Goal: Communication & Community: Answer question/provide support

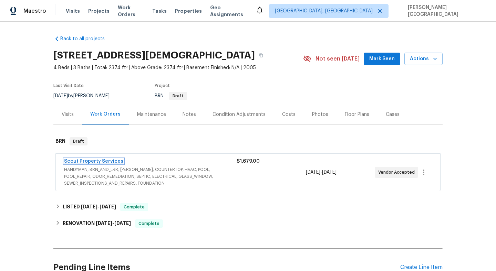
click at [113, 160] on link "Scout Property Services" at bounding box center [93, 161] width 59 height 5
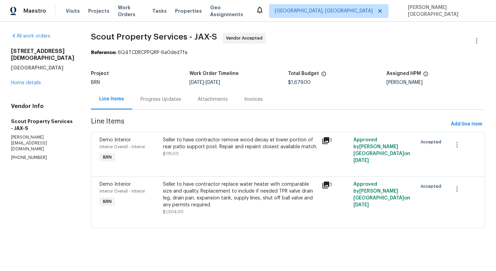
click at [153, 101] on div "Progress Updates" at bounding box center [160, 99] width 41 height 7
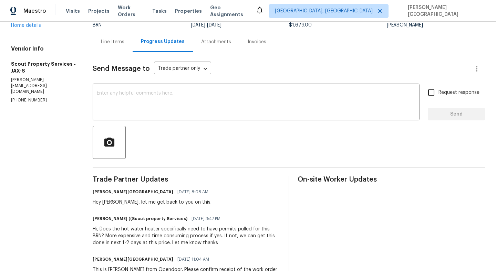
scroll to position [76, 0]
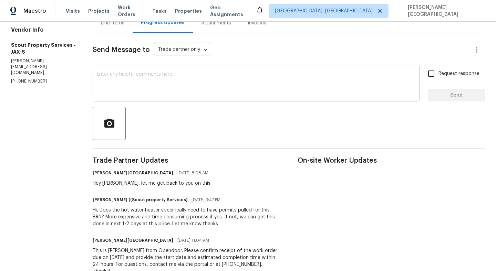
click at [120, 81] on textarea at bounding box center [256, 84] width 318 height 24
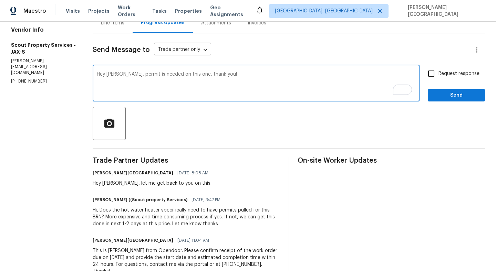
type textarea "Hey Trevor, permit is needed on this one, thank you!"
click at [429, 76] on input "Request response" at bounding box center [431, 73] width 14 height 14
checkbox input "true"
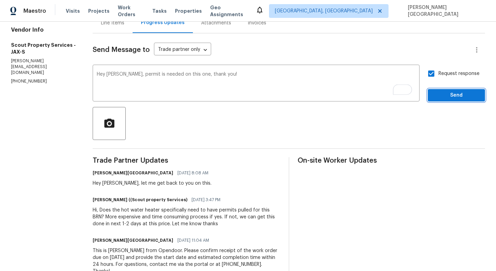
click at [445, 100] on button "Send" at bounding box center [455, 95] width 57 height 13
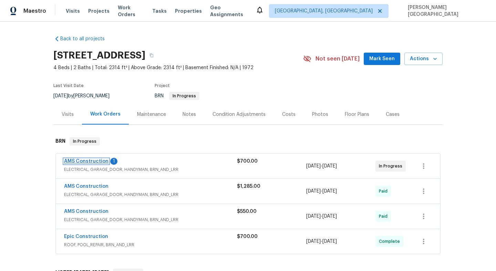
click at [104, 162] on link "AMS Construction" at bounding box center [86, 161] width 44 height 5
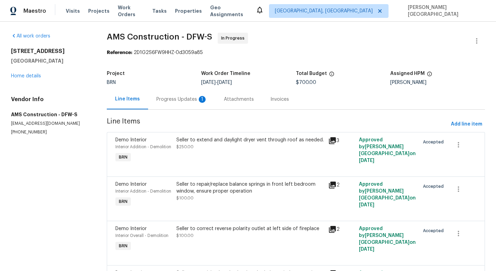
click at [184, 99] on div "Progress Updates 1" at bounding box center [181, 99] width 51 height 7
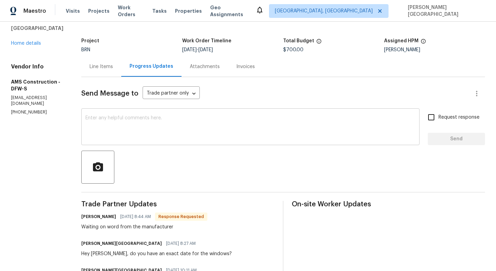
scroll to position [43, 0]
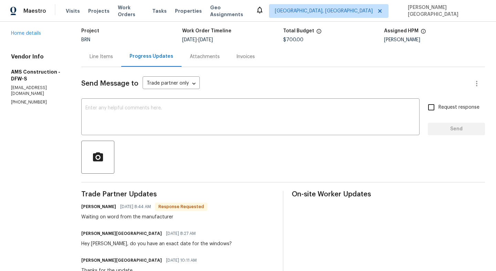
click at [116, 218] on div "Waiting on word from the manufacturer" at bounding box center [144, 217] width 126 height 7
copy div "Waiting on word from the manufacturer"
click at [109, 123] on textarea at bounding box center [250, 118] width 330 height 24
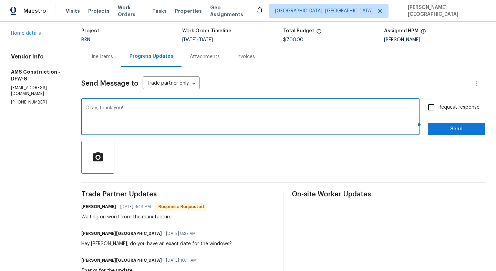
type textarea "Okay, thank you!"
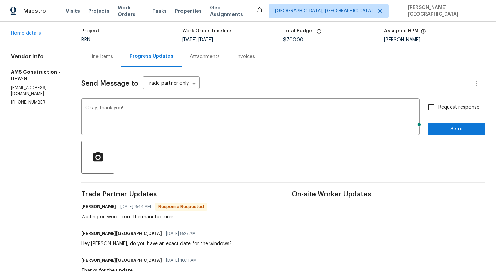
click at [448, 109] on span "Request response" at bounding box center [458, 107] width 41 height 7
click at [438, 109] on input "Request response" at bounding box center [431, 107] width 14 height 14
checkbox input "true"
click at [453, 124] on button "Send" at bounding box center [455, 129] width 57 height 13
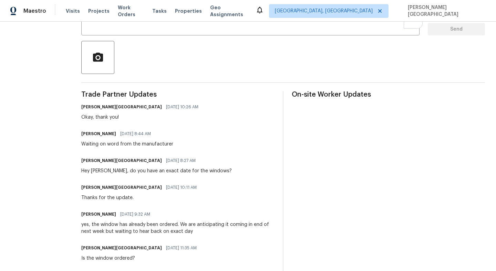
scroll to position [0, 0]
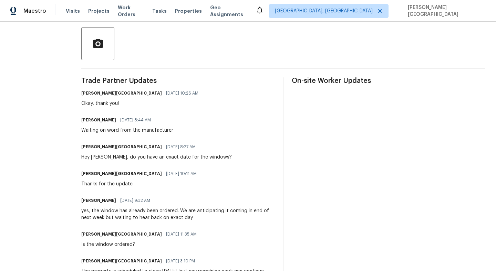
click at [189, 211] on div "yes, the window has already been ordered. We are anticipating it coming in end …" at bounding box center [177, 215] width 193 height 14
copy div "anticipating"
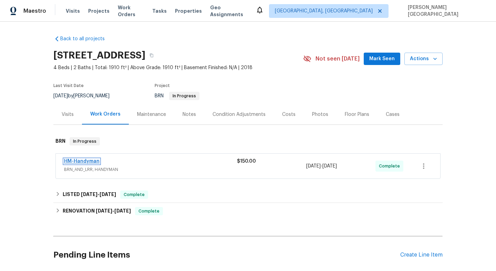
click at [96, 160] on link "HM-Handyman" at bounding box center [81, 161] width 35 height 5
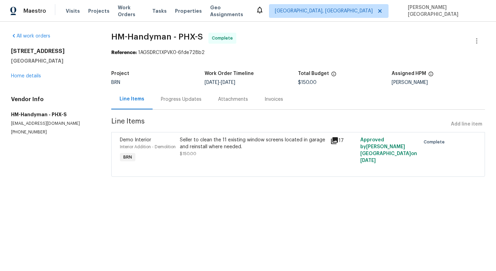
click at [182, 98] on div "Progress Updates" at bounding box center [181, 99] width 41 height 7
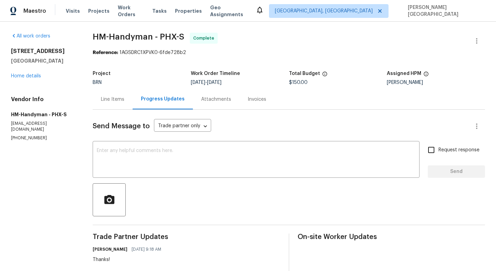
click at [117, 103] on div "Line Items" at bounding box center [112, 99] width 23 height 7
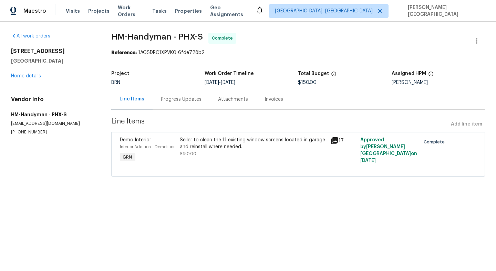
click at [242, 151] on div "Seller to clean the 11 existing window screens located in garage and reinstall …" at bounding box center [253, 147] width 146 height 21
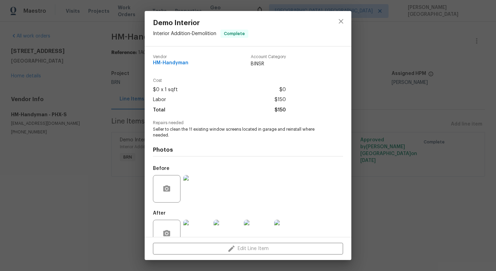
click at [196, 226] on img at bounding box center [197, 234] width 28 height 28
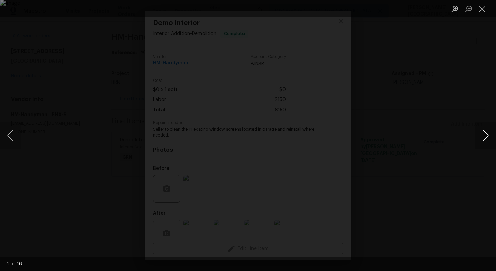
click at [485, 137] on button "Next image" at bounding box center [485, 136] width 21 height 28
click at [485, 138] on button "Next image" at bounding box center [485, 136] width 21 height 28
click at [485, 139] on button "Next image" at bounding box center [485, 136] width 21 height 28
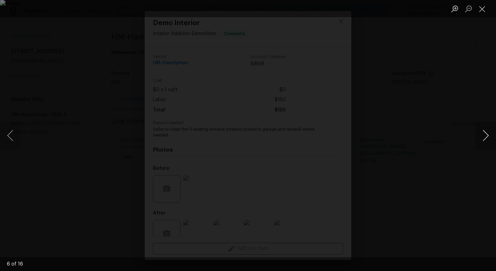
click at [486, 141] on button "Next image" at bounding box center [485, 136] width 21 height 28
click at [486, 140] on button "Next image" at bounding box center [485, 136] width 21 height 28
click at [474, 95] on div "Lightbox" at bounding box center [248, 135] width 496 height 271
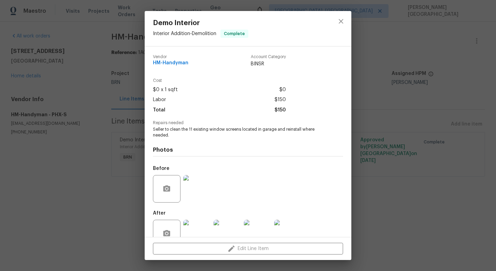
click at [371, 155] on div "Demo Interior Interior Addition - Demolition Complete Vendor HM-Handyman Accoun…" at bounding box center [248, 135] width 496 height 271
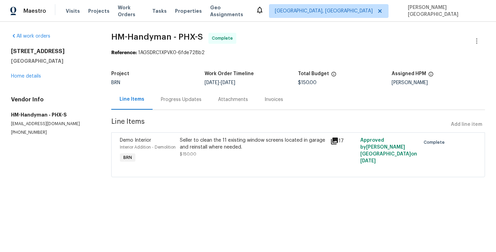
click at [275, 98] on div "Invoices" at bounding box center [273, 99] width 19 height 7
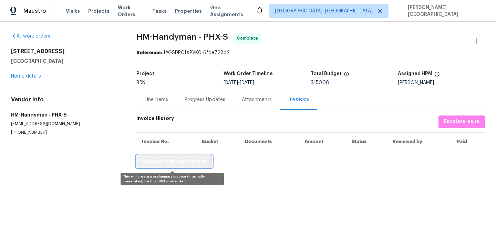
click at [169, 159] on span "Create Preliminary Invoice" at bounding box center [174, 161] width 65 height 9
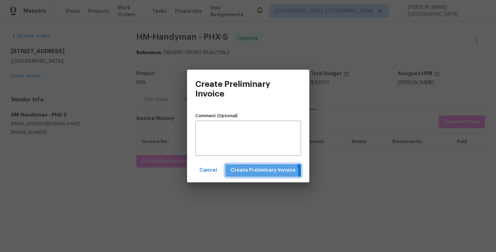
click at [249, 175] on button "Create Preliminary Invoice" at bounding box center [263, 170] width 76 height 13
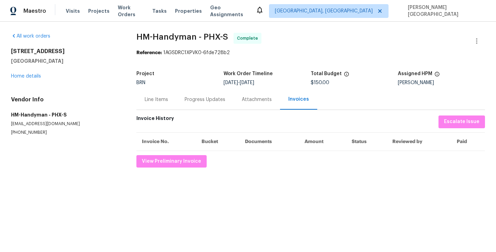
click at [135, 34] on div "All work orders 4690 E Pearl Rd San Tan Valley, AZ 85143 Home details Vendor In…" at bounding box center [248, 100] width 496 height 157
click at [164, 35] on span "HM-Handyman - PHX-S" at bounding box center [182, 37] width 92 height 8
copy span "HM-Handyman"
click at [152, 97] on div "Line Items" at bounding box center [156, 99] width 23 height 7
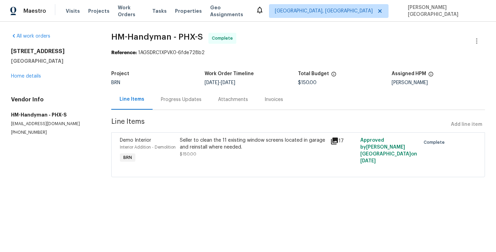
click at [221, 147] on div "Seller to clean the 11 existing window screens located in garage and reinstall …" at bounding box center [253, 144] width 146 height 14
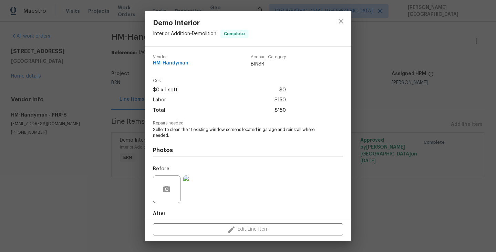
click at [189, 128] on span "Seller to clean the 11 existing window screens located in garage and reinstall …" at bounding box center [238, 133] width 171 height 12
copy span "Seller to clean the 11 existing window screens located in garage and reinstall …"
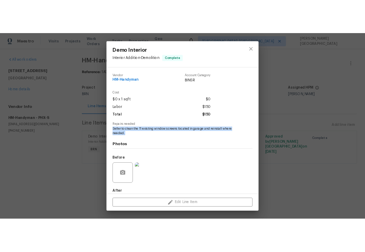
scroll to position [37, 0]
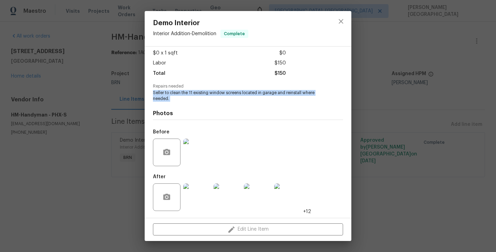
click at [198, 152] on img at bounding box center [197, 152] width 28 height 28
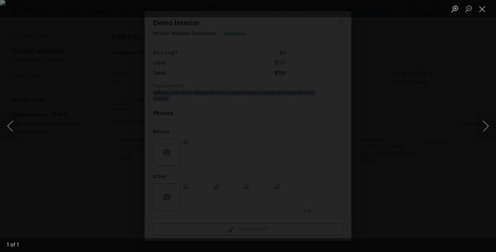
click at [447, 102] on div "Lightbox" at bounding box center [248, 126] width 496 height 252
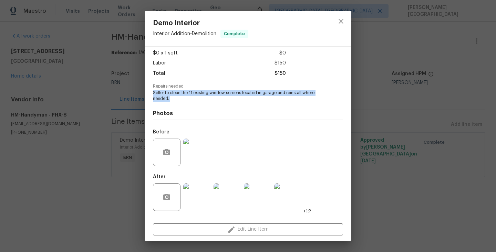
click at [223, 205] on img at bounding box center [227, 197] width 28 height 28
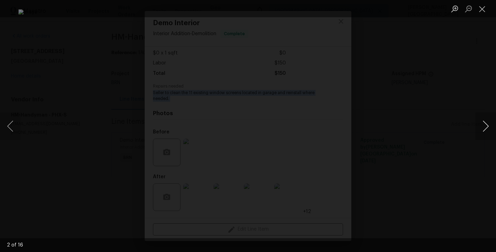
click at [487, 128] on button "Next image" at bounding box center [485, 126] width 21 height 28
click at [483, 124] on button "Next image" at bounding box center [485, 126] width 21 height 28
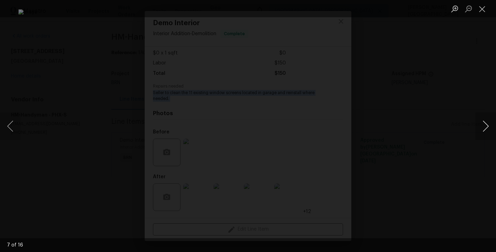
click at [483, 124] on button "Next image" at bounding box center [485, 126] width 21 height 28
click at [487, 123] on button "Next image" at bounding box center [485, 126] width 21 height 28
click at [480, 126] on button "Next image" at bounding box center [485, 126] width 21 height 28
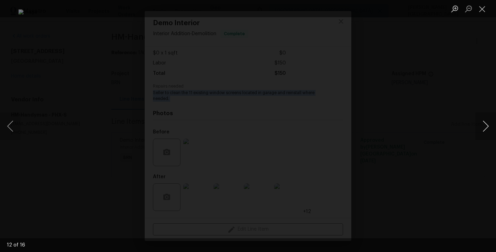
click at [480, 126] on button "Next image" at bounding box center [485, 126] width 21 height 28
click at [479, 127] on button "Next image" at bounding box center [485, 126] width 21 height 28
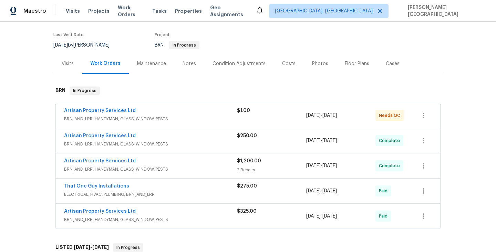
scroll to position [55, 0]
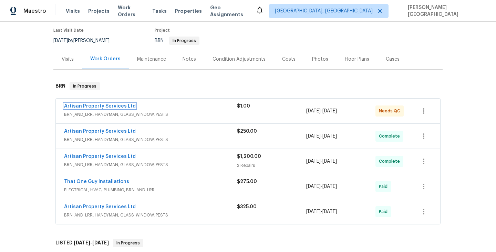
click at [105, 105] on link "Artisan Property Services Ltd" at bounding box center [100, 106] width 72 height 5
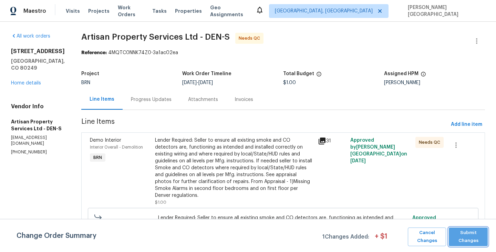
click at [473, 243] on span "Submit Changes" at bounding box center [468, 237] width 32 height 16
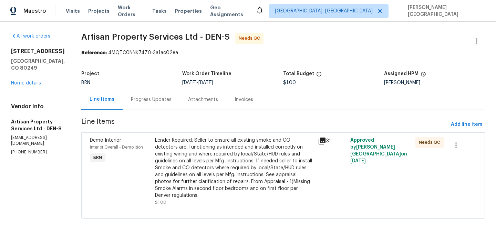
click at [184, 165] on div "Lender Required: Seller to ensure all existing smoke and CO detectors are, func…" at bounding box center [234, 168] width 159 height 62
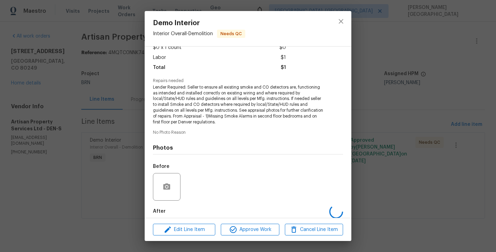
scroll to position [77, 0]
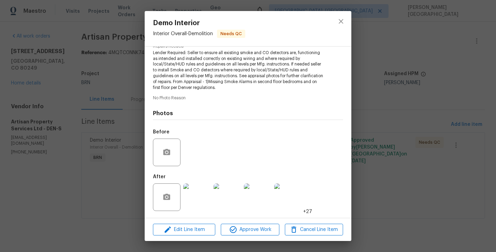
click at [196, 195] on img at bounding box center [197, 197] width 28 height 28
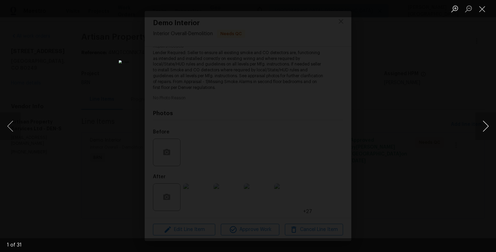
click at [484, 132] on button "Next image" at bounding box center [485, 126] width 21 height 28
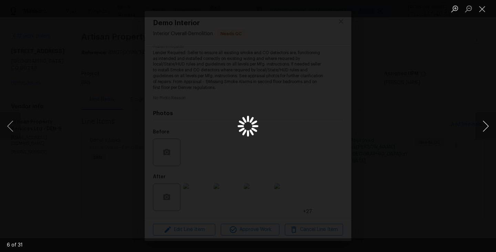
click at [484, 132] on button "Next image" at bounding box center [485, 126] width 21 height 28
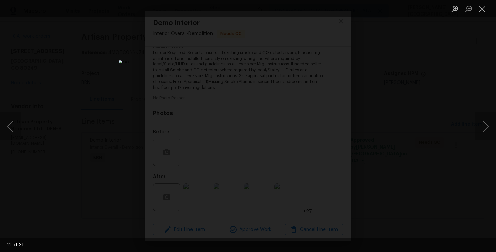
click at [454, 95] on div "Lightbox" at bounding box center [248, 126] width 496 height 252
click at [442, 98] on div "Lightbox" at bounding box center [248, 126] width 496 height 252
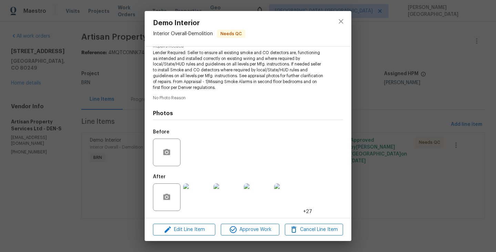
click at [442, 98] on div "Demo Interior Interior Overall - Demolition Needs QC Vendor Artisan Property Se…" at bounding box center [248, 126] width 496 height 252
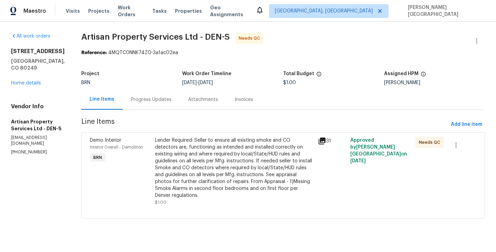
click at [144, 104] on div "Progress Updates" at bounding box center [151, 99] width 57 height 20
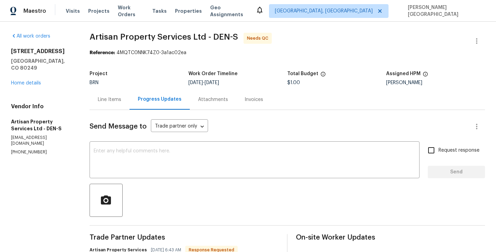
click at [109, 93] on div "Line Items" at bounding box center [109, 99] width 40 height 20
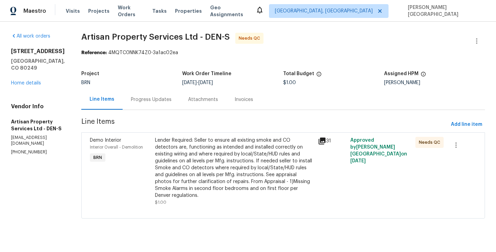
click at [144, 99] on div "Progress Updates" at bounding box center [151, 99] width 41 height 7
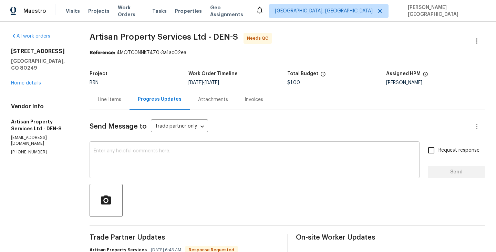
click at [165, 161] on textarea at bounding box center [254, 160] width 321 height 24
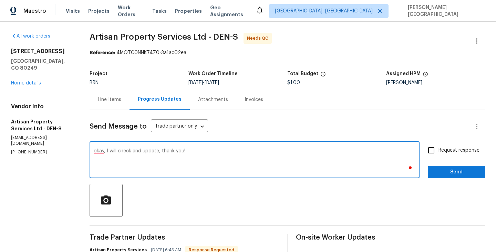
type textarea "okay, I will check and update, thank you!"
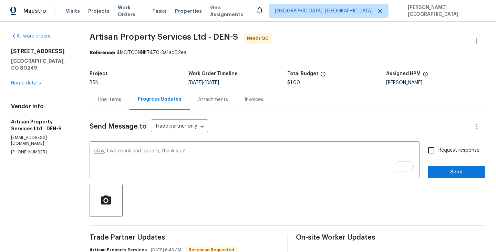
click at [446, 147] on span "Request response" at bounding box center [458, 150] width 41 height 7
click at [438, 147] on input "Request response" at bounding box center [431, 150] width 14 height 14
checkbox input "true"
click at [446, 169] on span "Send" at bounding box center [456, 172] width 46 height 9
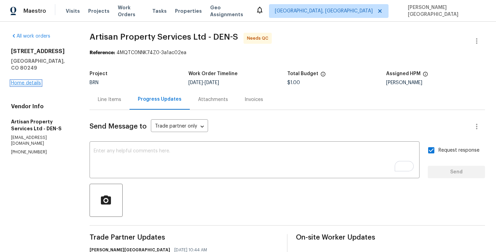
click at [30, 81] on link "Home details" at bounding box center [26, 83] width 30 height 5
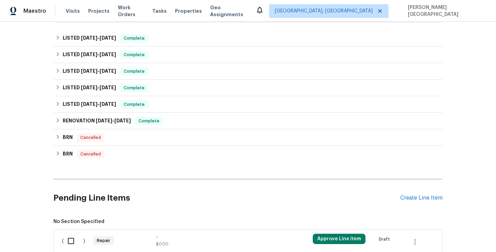
scroll to position [371, 0]
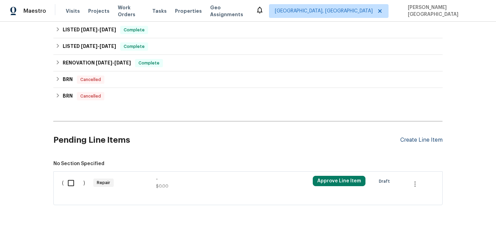
click at [425, 140] on div "Create Line Item" at bounding box center [421, 140] width 42 height 7
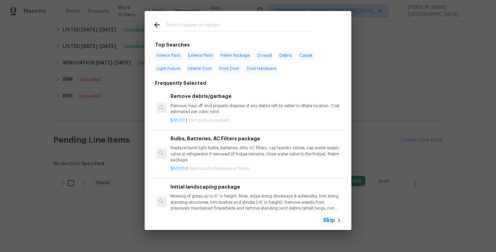
click at [324, 221] on span "Skip" at bounding box center [329, 219] width 12 height 7
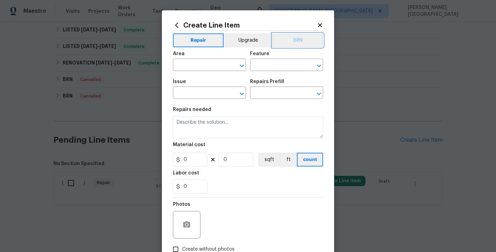
click at [294, 39] on button "BRN" at bounding box center [297, 40] width 51 height 14
click at [216, 62] on input "text" at bounding box center [200, 65] width 54 height 11
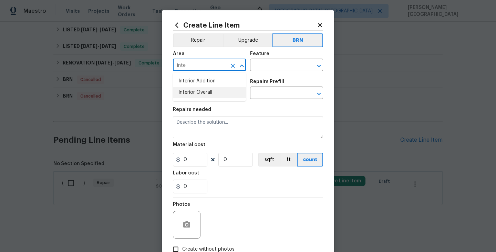
click at [212, 89] on li "Interior Overall" at bounding box center [209, 92] width 73 height 11
type input "Interior Overall"
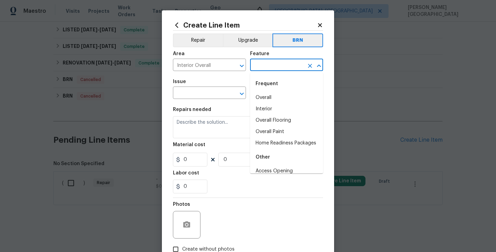
click at [255, 65] on input "text" at bounding box center [277, 65] width 54 height 11
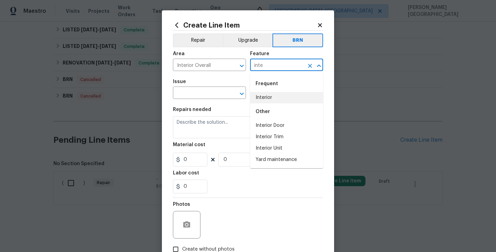
click at [270, 95] on li "Interior" at bounding box center [286, 97] width 73 height 11
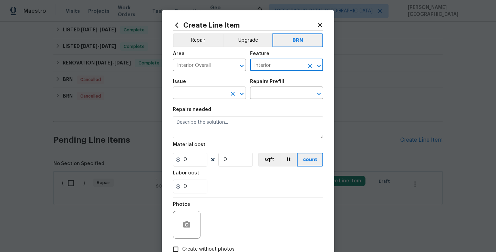
type input "Interior"
click at [192, 95] on input "text" at bounding box center [200, 93] width 54 height 11
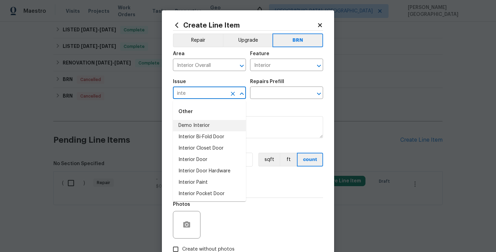
click at [203, 128] on li "Demo Interior" at bounding box center [209, 125] width 73 height 11
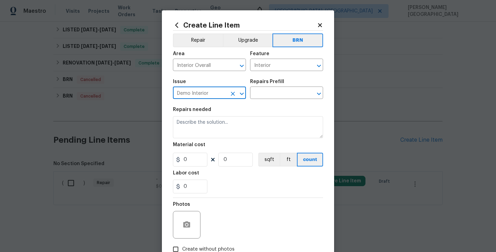
type input "Demo Interior"
click at [265, 102] on div "Issue Demo Interior ​ Repairs Prefill ​" at bounding box center [248, 89] width 150 height 28
click at [260, 94] on input "text" at bounding box center [277, 93] width 54 height 11
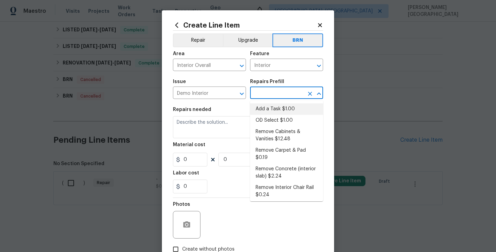
click at [261, 109] on li "Add a Task $1.00" at bounding box center [286, 108] width 73 height 11
type input "Demolition"
type input "Add a Task $1.00"
type textarea "HPM to detail"
type input "1"
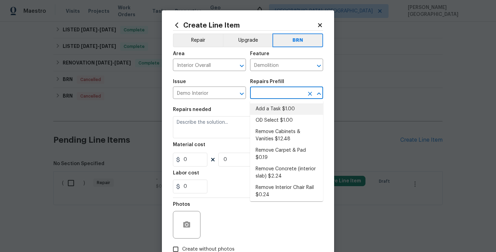
type input "1"
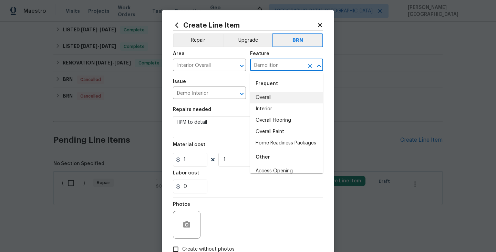
click at [261, 67] on input "Demolition" at bounding box center [277, 65] width 54 height 11
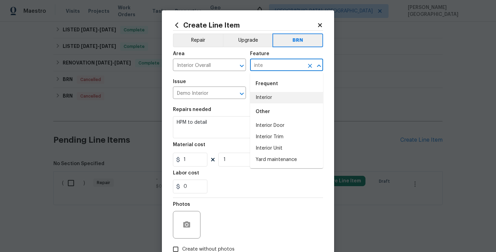
click at [268, 100] on li "Interior" at bounding box center [286, 97] width 73 height 11
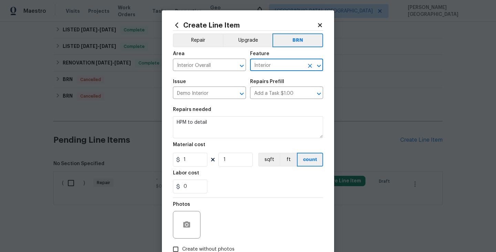
type input "Interior"
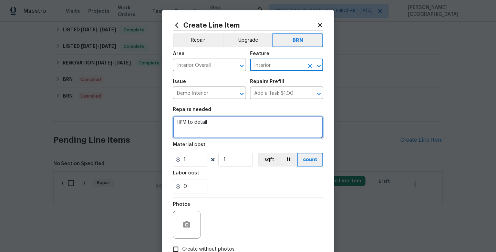
click at [190, 128] on textarea "HPM to detail" at bounding box center [248, 127] width 150 height 22
paste textarea "https://opendoor.zendesk.com/agent/tickets/3510380"
type textarea "https://opendoor.zendesk.com/agent/tickets/3510380"
paste textarea "Seller to investigate possible active leak, repair leak as needed and repair im…"
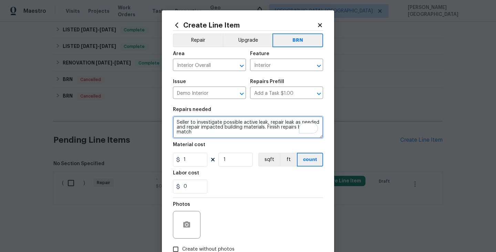
scroll to position [1, 0]
type textarea "Seller to investigate possible active leak, repair leak as needed and repair im…"
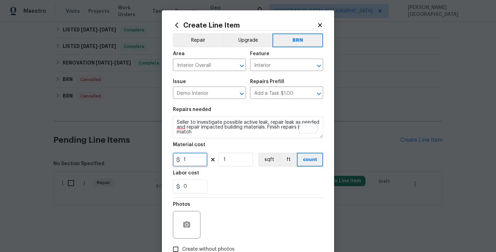
click at [193, 161] on input "1" at bounding box center [190, 159] width 34 height 14
type input "200"
click at [186, 227] on icon "button" at bounding box center [186, 224] width 7 height 6
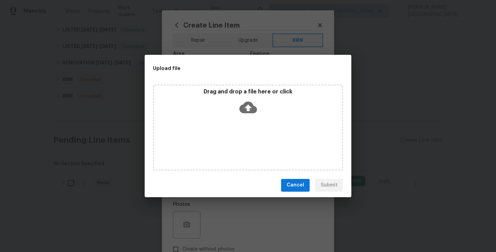
click at [249, 106] on icon at bounding box center [248, 107] width 18 height 18
click at [283, 212] on div "Upload file Drag and drop a file here or click Cancel Submit" at bounding box center [248, 126] width 496 height 252
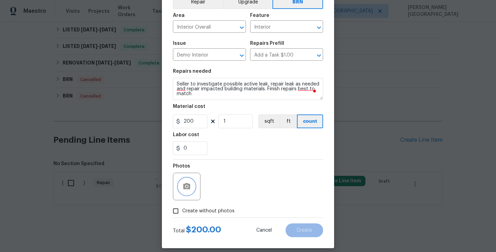
scroll to position [45, 0]
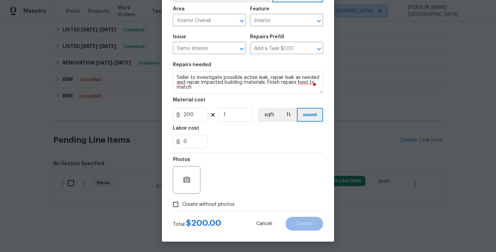
click at [209, 204] on span "Create without photos" at bounding box center [208, 204] width 52 height 7
click at [182, 204] on input "Create without photos" at bounding box center [175, 204] width 13 height 13
checkbox input "true"
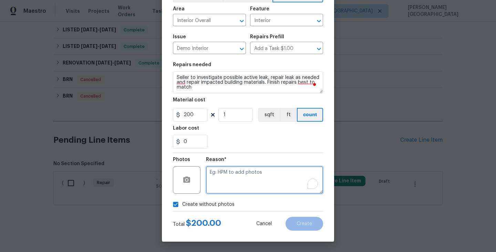
click at [242, 177] on textarea "To enrich screen reader interactions, please activate Accessibility in Grammarl…" at bounding box center [264, 180] width 117 height 28
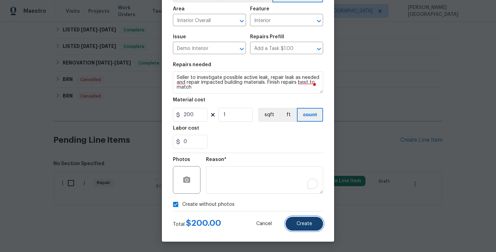
click at [302, 224] on span "Create" at bounding box center [303, 223] width 15 height 5
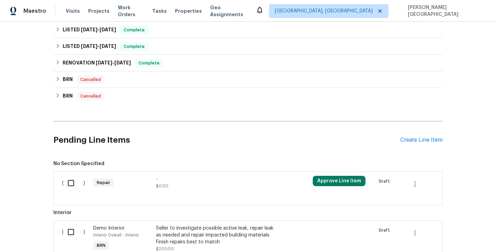
scroll to position [463, 0]
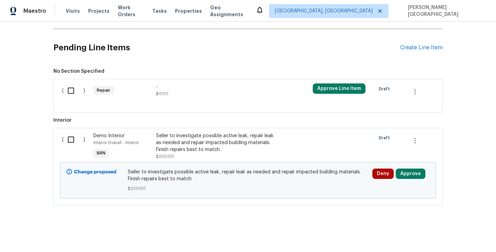
click at [68, 142] on input "checkbox" at bounding box center [74, 139] width 20 height 14
click at [449, 238] on button "Create Work Order" at bounding box center [456, 234] width 57 height 13
click at [75, 138] on input "checkbox" at bounding box center [74, 139] width 20 height 14
checkbox input "true"
click at [459, 237] on span "Create Work Order" at bounding box center [456, 234] width 46 height 9
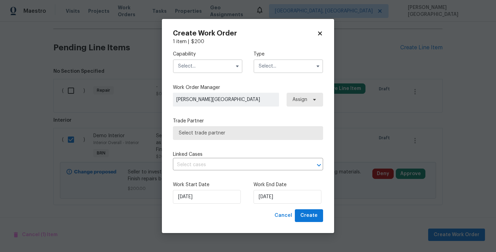
click at [194, 70] on input "text" at bounding box center [208, 66] width 70 height 14
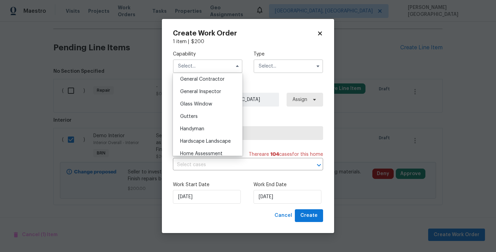
scroll to position [291, 0]
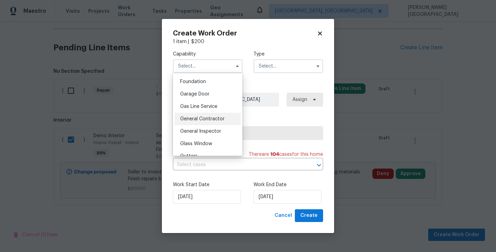
click at [209, 121] on span "General Contractor" at bounding box center [202, 118] width 44 height 5
type input "General Contractor"
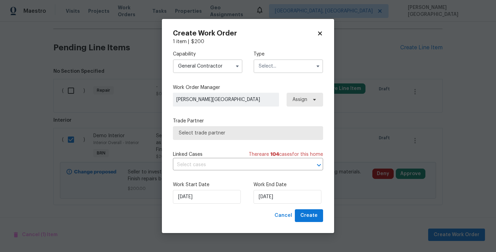
click at [277, 65] on input "text" at bounding box center [288, 66] width 70 height 14
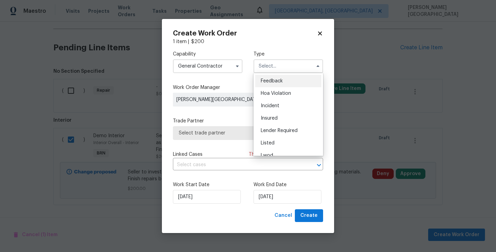
scroll to position [82, 0]
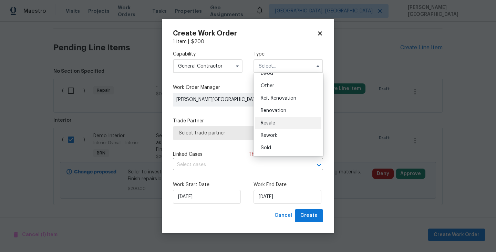
click at [274, 123] on span "Resale" at bounding box center [268, 122] width 14 height 5
type input "Resale"
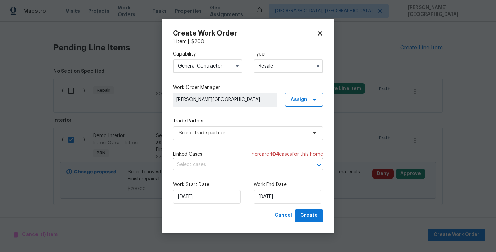
click at [230, 164] on input "text" at bounding box center [238, 164] width 131 height 11
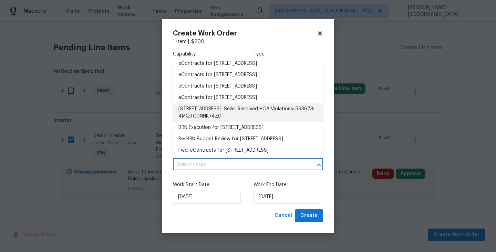
scroll to position [26, 0]
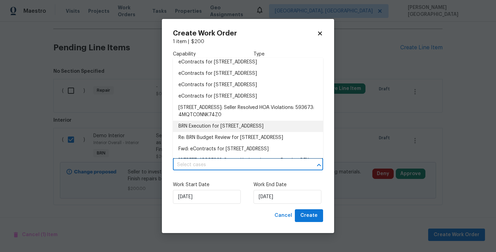
click at [211, 123] on li "BRN Execution for 4578 Malta St, Denver, CO 80249" at bounding box center [248, 125] width 150 height 11
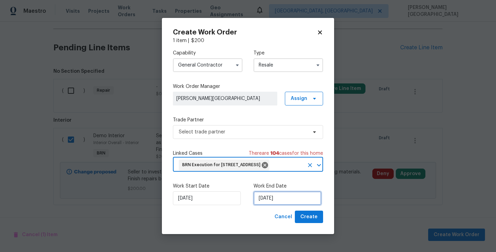
click at [278, 205] on input "9/23/2025" at bounding box center [287, 198] width 68 height 14
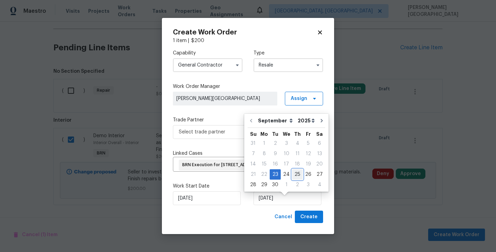
click at [295, 173] on div "25" at bounding box center [297, 174] width 11 height 10
type input "9/25/2025"
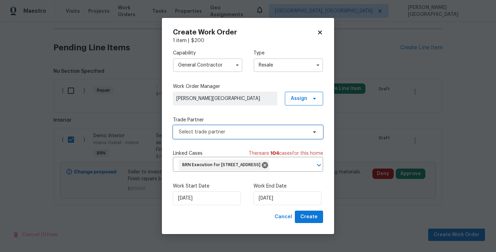
click at [200, 128] on span "Select trade partner" at bounding box center [243, 131] width 128 height 7
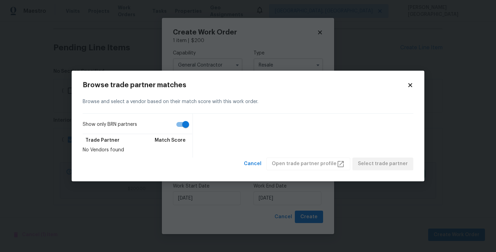
click at [184, 124] on input "Show only BRN partners" at bounding box center [185, 124] width 39 height 13
checkbox input "false"
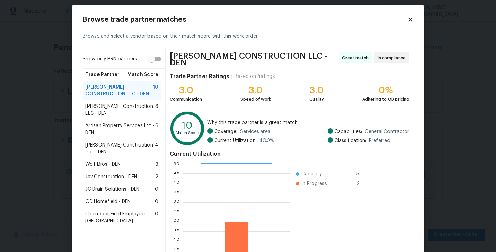
scroll to position [52, 0]
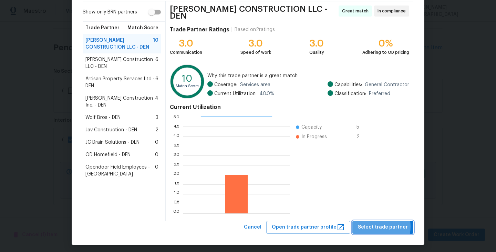
click at [373, 223] on span "Select trade partner" at bounding box center [383, 227] width 50 height 9
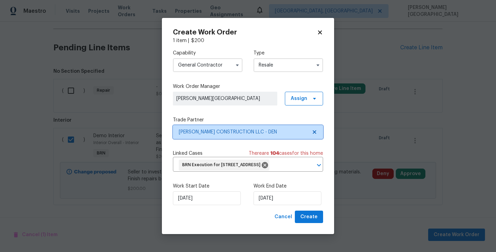
scroll to position [0, 0]
click at [312, 221] on span "Create" at bounding box center [308, 216] width 17 height 9
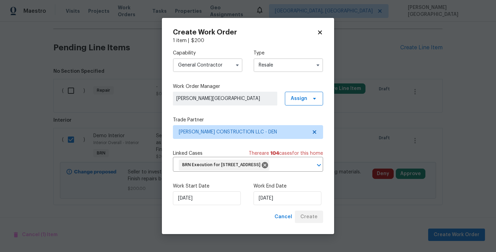
checkbox input "false"
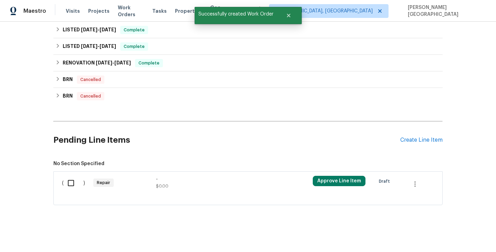
scroll to position [279, 0]
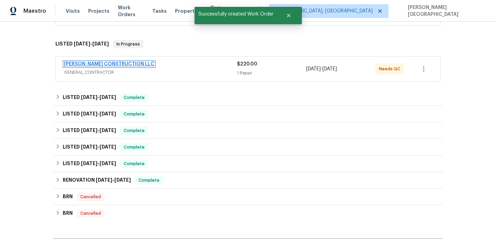
click at [107, 64] on link "ESPINO'S CONSTRUCTION LLC" at bounding box center [109, 64] width 90 height 5
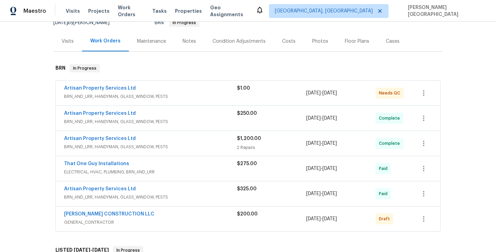
scroll to position [96, 0]
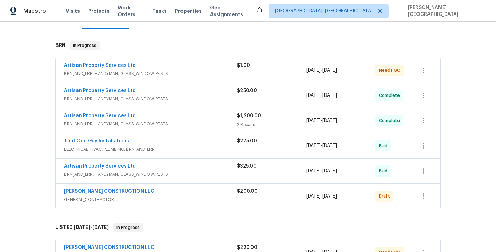
click at [108, 193] on span "[PERSON_NAME] CONSTRUCTION LLC" at bounding box center [109, 191] width 90 height 7
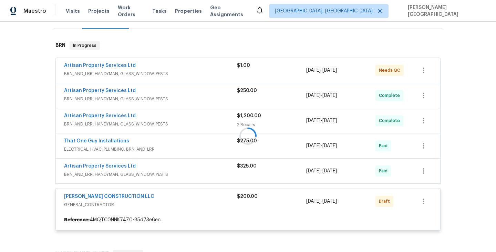
click at [109, 195] on div at bounding box center [247, 135] width 389 height 203
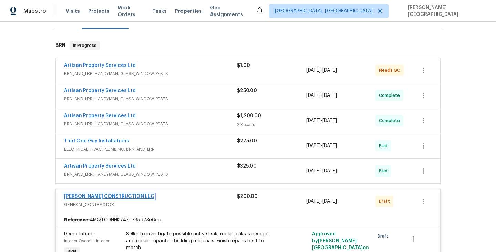
click at [109, 195] on link "[PERSON_NAME] CONSTRUCTION LLC" at bounding box center [109, 196] width 90 height 5
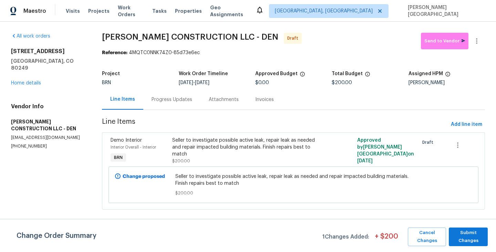
click at [165, 104] on div "Progress Updates" at bounding box center [171, 99] width 57 height 20
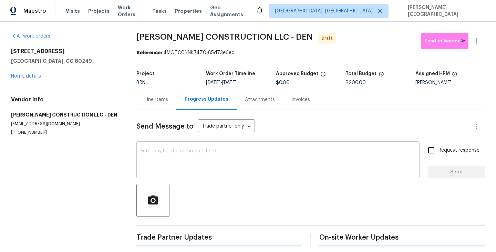
click at [186, 161] on textarea at bounding box center [277, 160] width 275 height 24
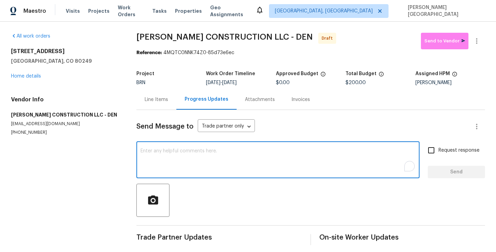
paste textarea "This is [PERSON_NAME] from Opendoor. Please confirm receipt of the work order d…"
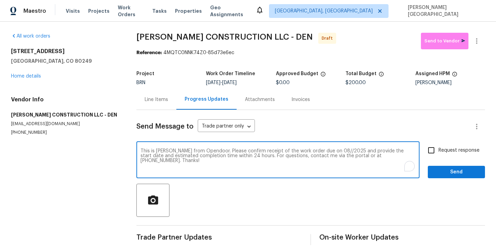
click at [322, 150] on textarea "This is [PERSON_NAME] from Opendoor. Please confirm receipt of the work order d…" at bounding box center [277, 160] width 275 height 24
type textarea "This is [PERSON_NAME] from Opendoor. Please confirm receipt of the work order d…"
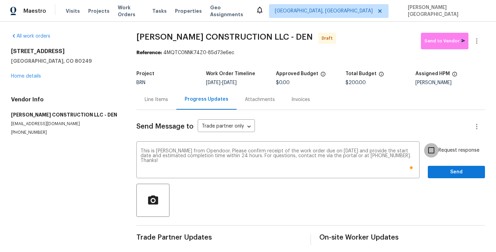
click at [436, 149] on input "Request response" at bounding box center [431, 150] width 14 height 14
checkbox input "true"
click at [438, 170] on span "Send" at bounding box center [456, 172] width 46 height 9
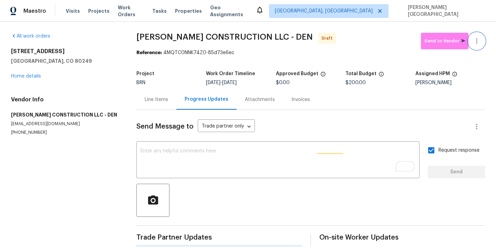
click at [476, 38] on icon "button" at bounding box center [476, 41] width 1 height 6
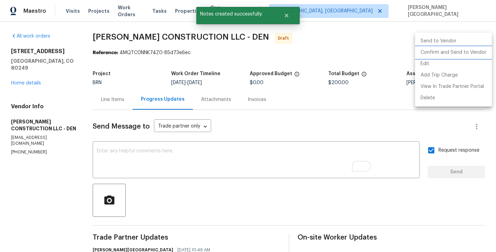
click at [466, 49] on li "Confirm and Send to Vendor" at bounding box center [453, 52] width 77 height 11
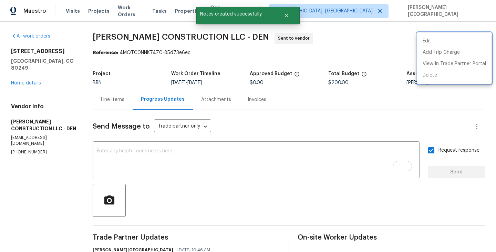
click at [24, 76] on div at bounding box center [248, 126] width 496 height 252
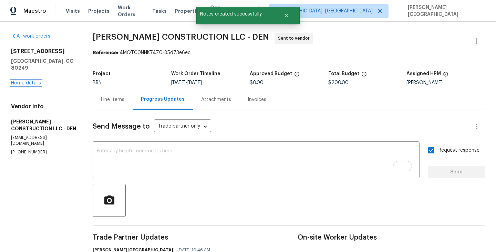
click at [24, 81] on link "Home details" at bounding box center [26, 83] width 30 height 5
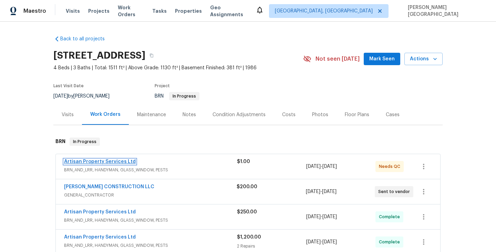
click at [106, 160] on link "Artisan Property Services Ltd" at bounding box center [100, 161] width 72 height 5
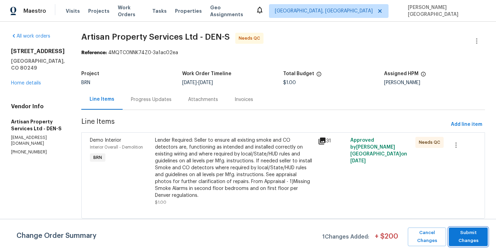
click at [470, 237] on span "Submit Changes" at bounding box center [468, 237] width 32 height 16
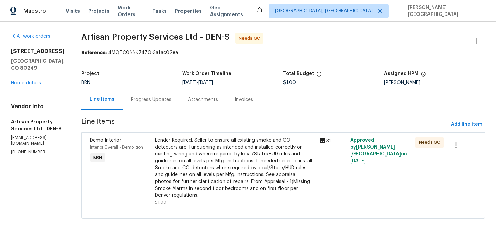
click at [135, 98] on div "Progress Updates" at bounding box center [151, 99] width 41 height 7
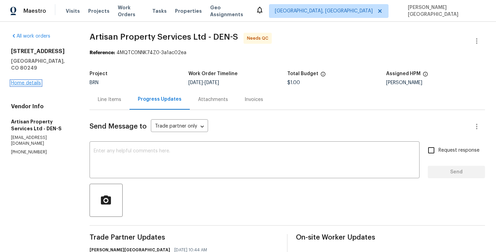
click at [24, 81] on link "Home details" at bounding box center [26, 83] width 30 height 5
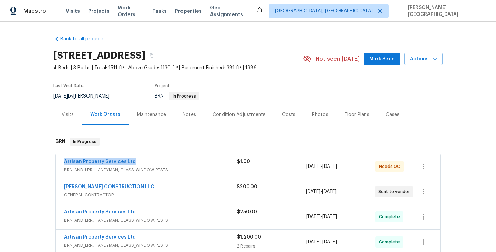
drag, startPoint x: 140, startPoint y: 162, endPoint x: 31, endPoint y: 162, distance: 109.8
click at [31, 162] on div "Back to all projects [STREET_ADDRESS] 4 Beds | 3 Baths | Total: 1511 ft² | Abov…" at bounding box center [248, 137] width 496 height 230
copy link "Artisan Property Services Ltd"
click at [122, 163] on link "Artisan Property Services Ltd" at bounding box center [100, 161] width 72 height 5
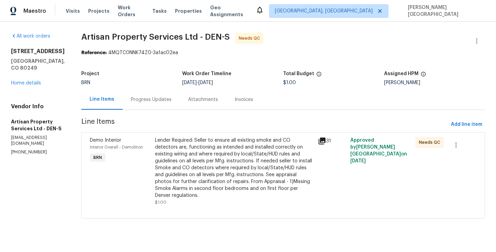
click at [191, 156] on div "Lender Required: Seller to ensure all existing smoke and CO detectors are, func…" at bounding box center [234, 168] width 159 height 62
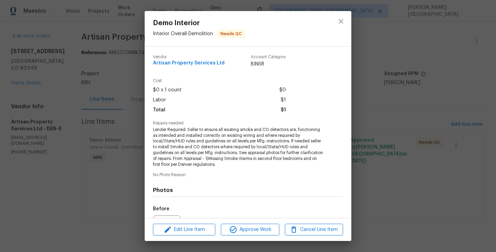
click at [185, 151] on span "Lender Required: Seller to ensure all existing smoke and CO detectors are, func…" at bounding box center [238, 147] width 171 height 41
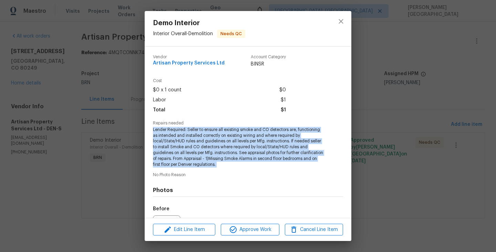
click at [185, 151] on span "Lender Required: Seller to ensure all existing smoke and CO detectors are, func…" at bounding box center [238, 147] width 171 height 41
copy span "Lender Required: Seller to ensure all existing smoke and CO detectors are, func…"
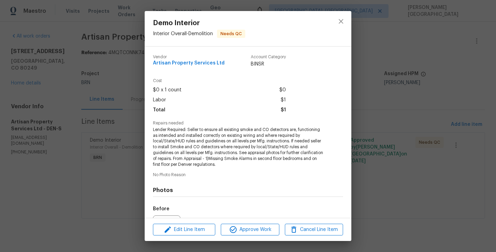
click at [116, 68] on div "Demo Interior Interior Overall - Demolition Needs QC Vendor Artisan Property Se…" at bounding box center [248, 126] width 496 height 252
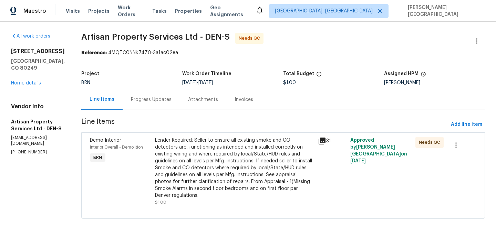
click at [127, 95] on div "Progress Updates" at bounding box center [151, 99] width 57 height 20
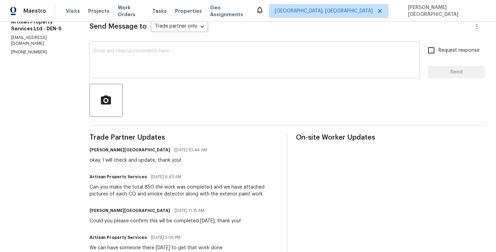
scroll to position [163, 0]
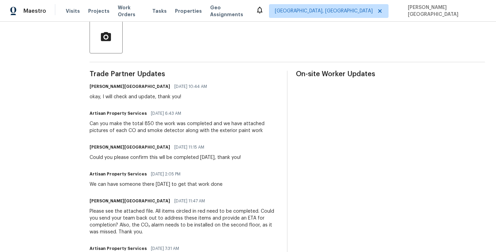
click at [138, 123] on div "Can you make the total 850 the work was completed and we have attached pictures…" at bounding box center [183, 127] width 189 height 14
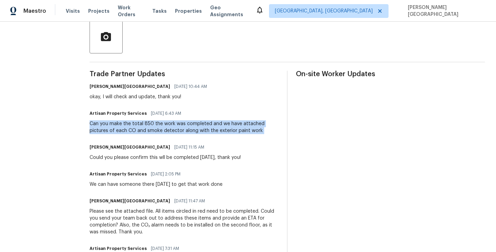
click at [138, 123] on div "Can you make the total 850 the work was completed and we have attached pictures…" at bounding box center [183, 127] width 189 height 14
copy div "Can you make the total 850 the work was completed and we have attached pictures…"
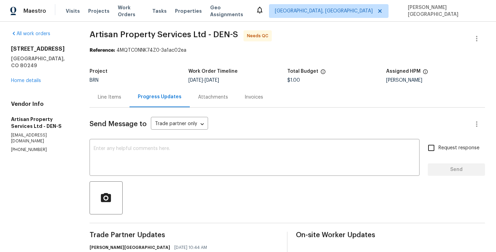
scroll to position [0, 0]
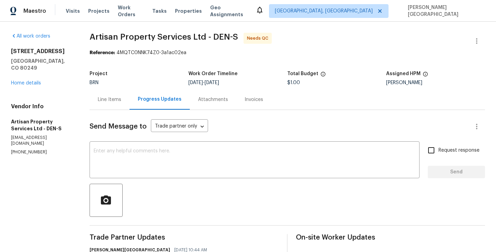
click at [105, 104] on div "Line Items" at bounding box center [109, 99] width 40 height 20
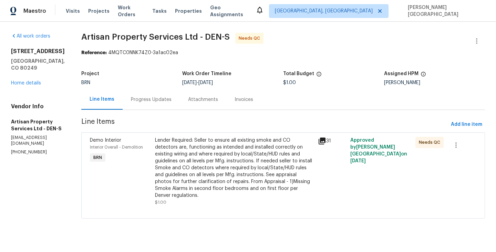
click at [198, 182] on div "Lender Required: Seller to ensure all existing smoke and CO detectors are, func…" at bounding box center [234, 168] width 159 height 62
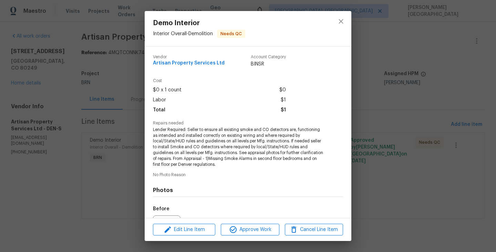
scroll to position [77, 0]
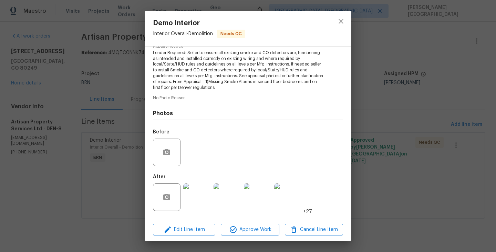
click at [85, 74] on div "Demo Interior Interior Overall - Demolition Needs QC Vendor Artisan Property Se…" at bounding box center [248, 126] width 496 height 252
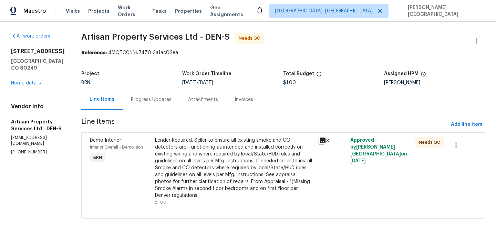
click at [81, 36] on span "Artisan Property Services Ltd - DEN-S" at bounding box center [155, 37] width 148 height 8
click at [150, 36] on span "Artisan Property Services Ltd - DEN-S" at bounding box center [155, 37] width 148 height 8
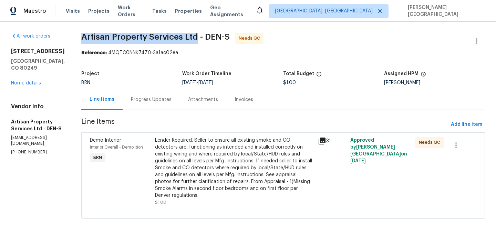
click at [175, 36] on span "Artisan Property Services Ltd - DEN-S" at bounding box center [155, 37] width 148 height 8
copy span "Artisan Property Services Ltd"
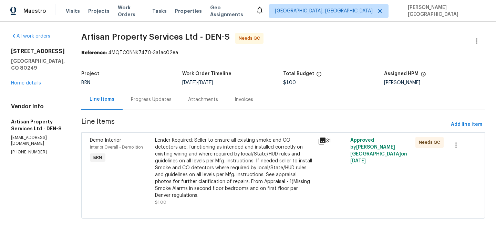
click at [181, 166] on div "Lender Required: Seller to ensure all existing smoke and CO detectors are, func…" at bounding box center [234, 168] width 159 height 62
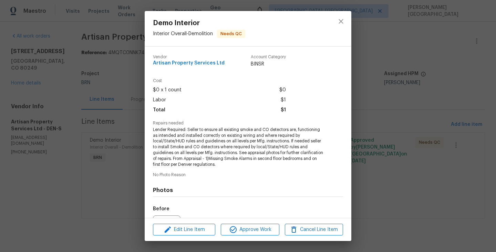
click at [190, 127] on span "Lender Required: Seller to ensure all existing smoke and CO detectors are, func…" at bounding box center [238, 147] width 171 height 41
click at [190, 128] on span "Lender Required: Seller to ensure all existing smoke and CO detectors are, func…" at bounding box center [238, 147] width 171 height 41
copy span "Seller"
click at [200, 141] on span "Lender Required: Seller to ensure all existing smoke and CO detectors are, func…" at bounding box center [238, 147] width 171 height 41
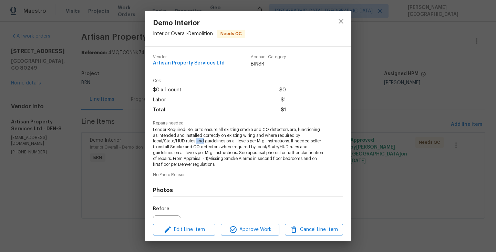
click at [200, 141] on span "Lender Required: Seller to ensure all existing smoke and CO detectors are, func…" at bounding box center [238, 147] width 171 height 41
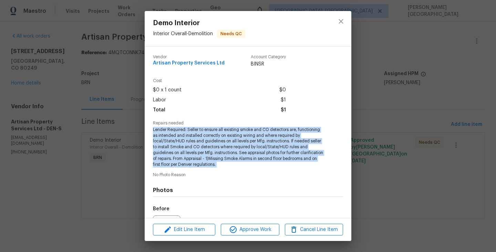
click at [200, 141] on span "Lender Required: Seller to ensure all existing smoke and CO detectors are, func…" at bounding box center [238, 147] width 171 height 41
copy span "Lender Required: Seller to ensure all existing smoke and CO detectors are, func…"
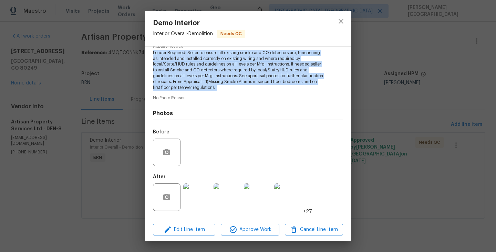
click at [232, 193] on img at bounding box center [227, 197] width 28 height 28
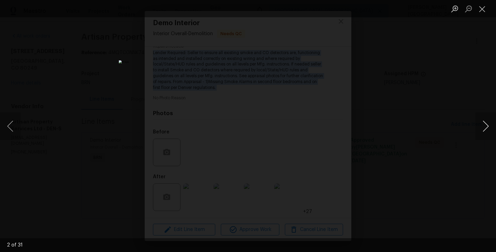
click at [488, 134] on button "Next image" at bounding box center [485, 126] width 21 height 28
click at [483, 126] on button "Next image" at bounding box center [485, 126] width 21 height 28
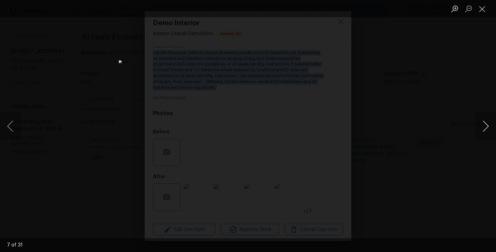
click at [483, 126] on button "Next image" at bounding box center [485, 126] width 21 height 28
click at [485, 120] on button "Next image" at bounding box center [485, 126] width 21 height 28
click at [482, 126] on button "Next image" at bounding box center [485, 126] width 21 height 28
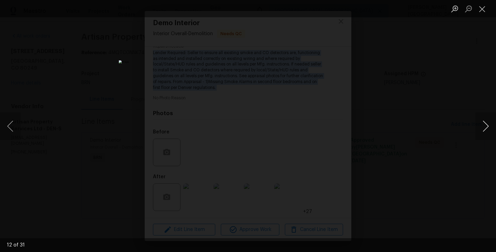
click at [482, 126] on button "Next image" at bounding box center [485, 126] width 21 height 28
click at [482, 127] on button "Next image" at bounding box center [485, 126] width 21 height 28
click at [480, 126] on button "Next image" at bounding box center [485, 126] width 21 height 28
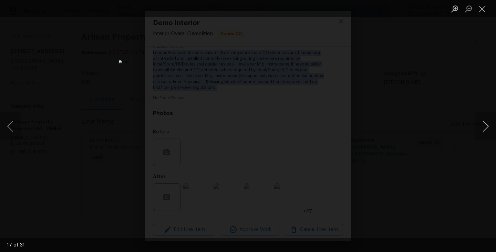
click at [480, 126] on button "Next image" at bounding box center [485, 126] width 21 height 28
click at [479, 130] on button "Next image" at bounding box center [485, 126] width 21 height 28
click at [480, 125] on button "Next image" at bounding box center [485, 126] width 21 height 28
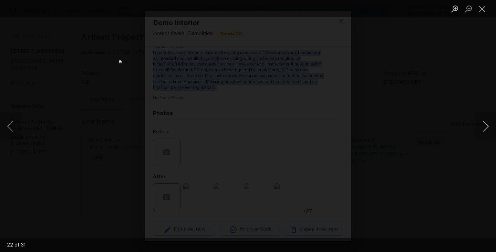
click at [480, 125] on button "Next image" at bounding box center [485, 126] width 21 height 28
click at [486, 121] on button "Next image" at bounding box center [485, 126] width 21 height 28
click at [486, 122] on button "Next image" at bounding box center [485, 126] width 21 height 28
click at [486, 123] on button "Next image" at bounding box center [485, 126] width 21 height 28
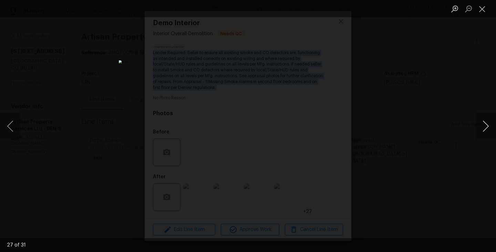
click at [483, 120] on button "Next image" at bounding box center [485, 126] width 21 height 28
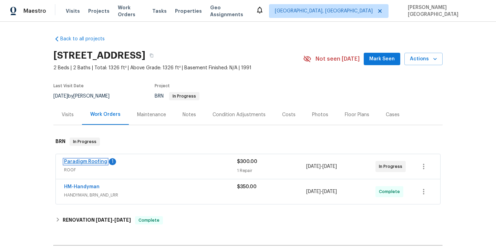
click at [84, 160] on link "Paradigm Roofing" at bounding box center [85, 161] width 43 height 5
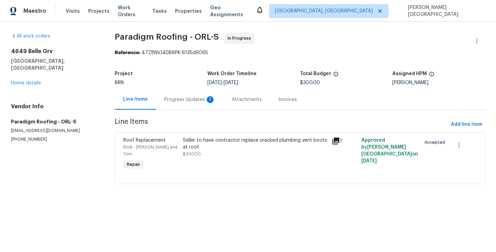
click at [181, 100] on div "Progress Updates 1" at bounding box center [189, 99] width 51 height 7
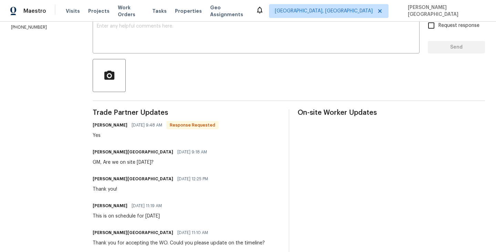
scroll to position [86, 0]
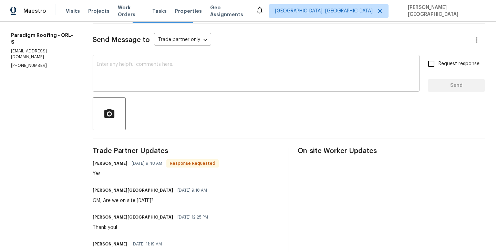
click at [137, 66] on textarea at bounding box center [256, 74] width 318 height 24
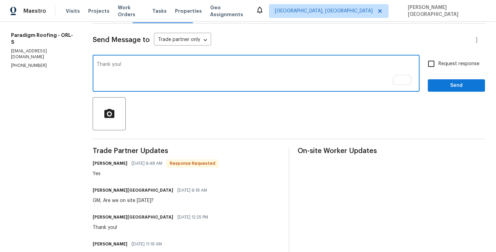
type textarea "Thank you!"
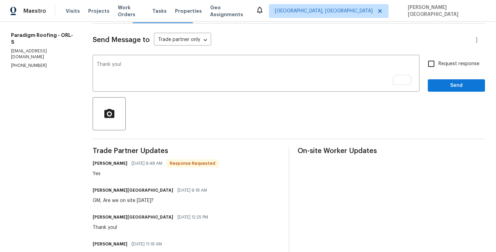
click at [447, 69] on label "Request response" at bounding box center [451, 63] width 55 height 14
click at [438, 69] on input "Request response" at bounding box center [431, 63] width 14 height 14
checkbox input "true"
click at [445, 80] on button "Send" at bounding box center [455, 85] width 57 height 13
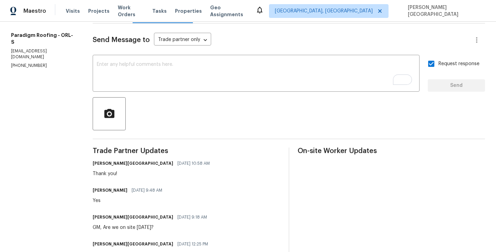
scroll to position [0, 0]
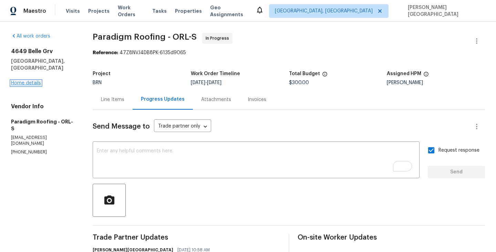
click at [30, 81] on link "Home details" at bounding box center [26, 83] width 30 height 5
